Goal: Navigation & Orientation: Find specific page/section

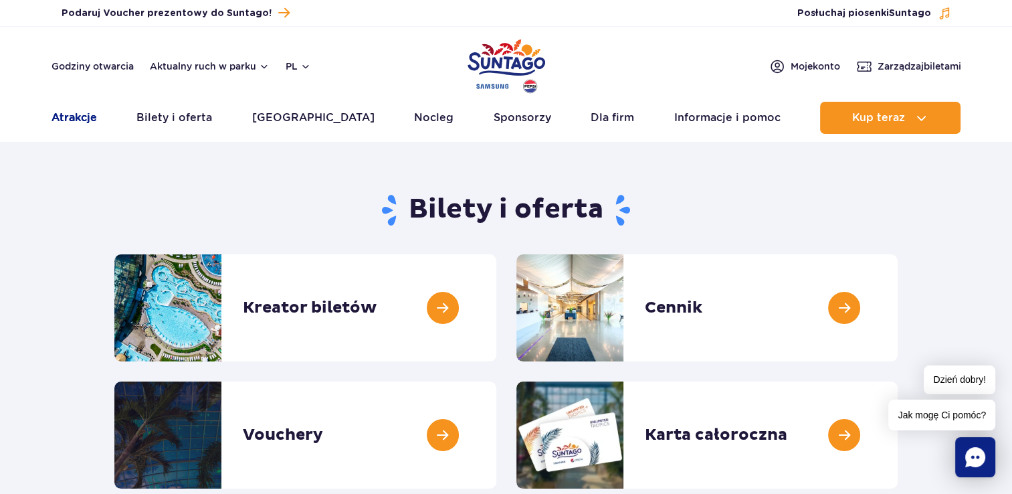
drag, startPoint x: 70, startPoint y: 124, endPoint x: 151, endPoint y: 122, distance: 80.3
click at [72, 124] on link "Atrakcje" at bounding box center [74, 118] width 45 height 32
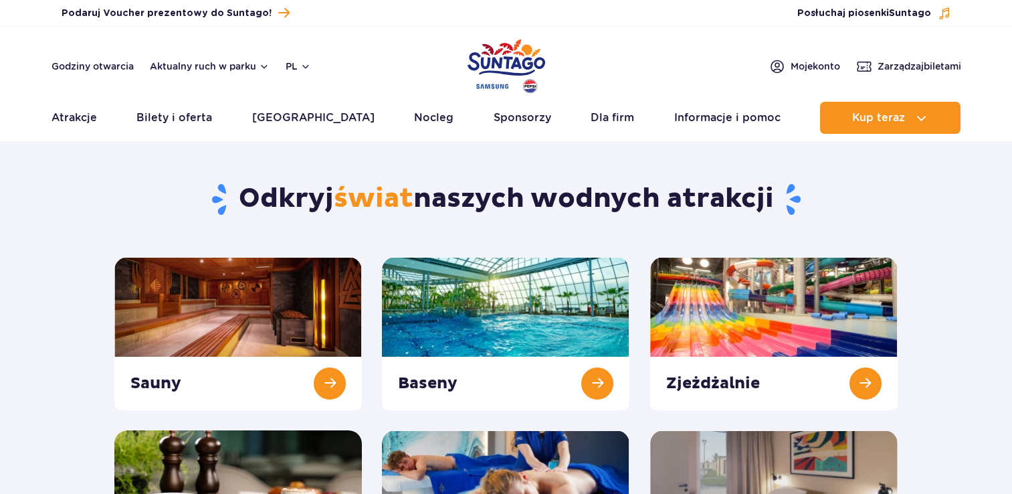
click at [212, 116] on link "Bilety i oferta" at bounding box center [174, 118] width 76 height 32
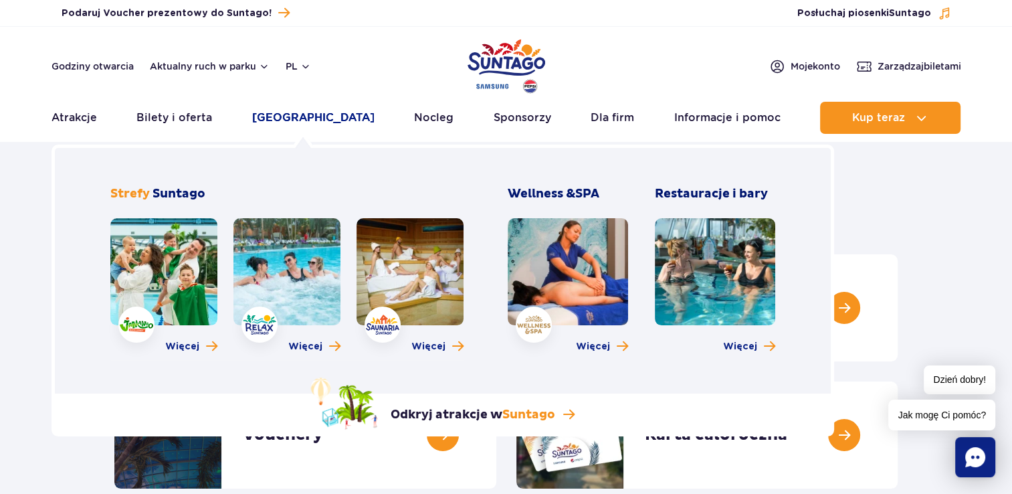
click at [294, 124] on link "[GEOGRAPHIC_DATA]" at bounding box center [313, 118] width 122 height 32
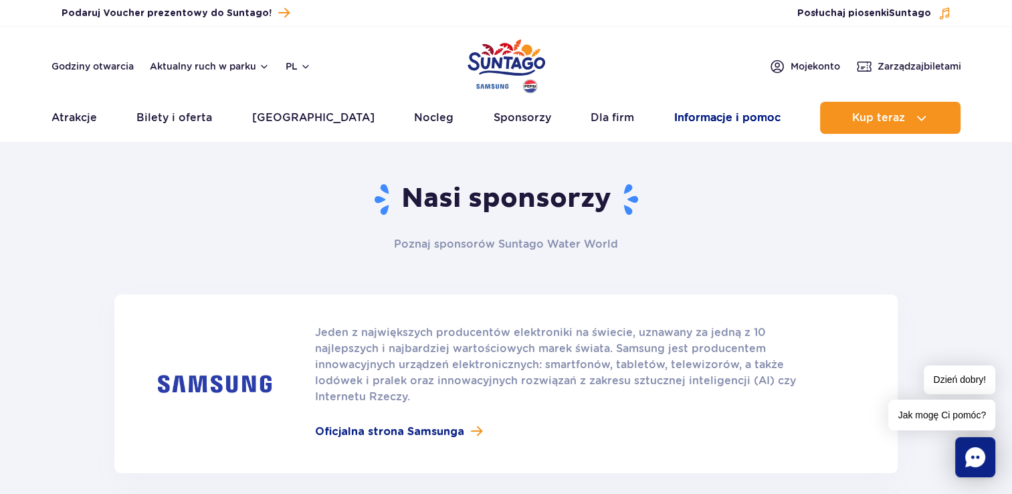
click at [719, 112] on link "Informacje i pomoc" at bounding box center [727, 118] width 106 height 32
